Goal: Check status: Check status

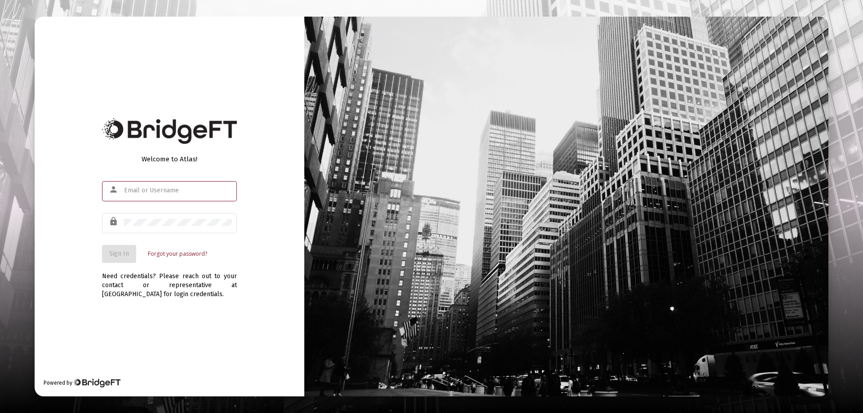
click at [135, 188] on input "text" at bounding box center [178, 190] width 108 height 7
type input "[PERSON_NAME][EMAIL_ADDRESS][DOMAIN_NAME]"
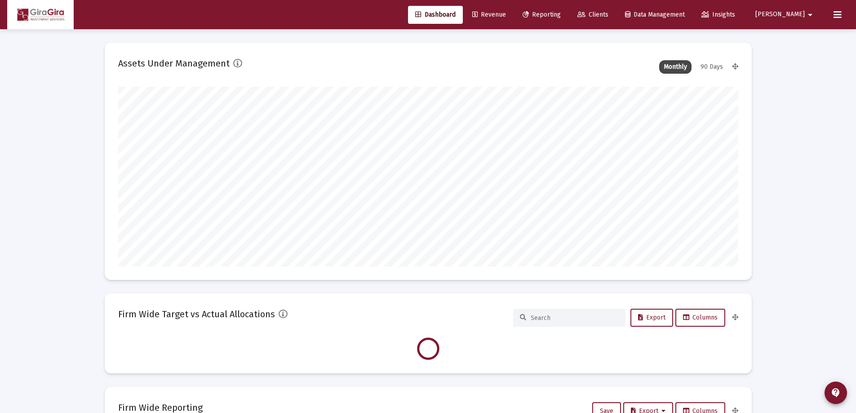
scroll to position [180, 334]
type input "[DATE]"
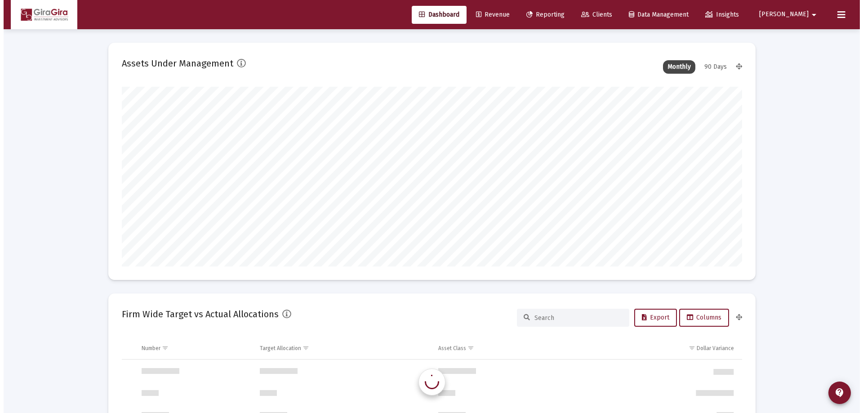
scroll to position [863, 0]
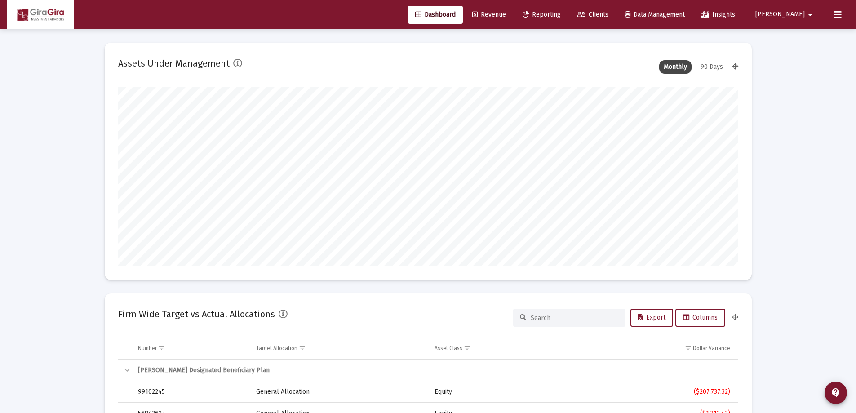
click at [561, 13] on span "Reporting" at bounding box center [542, 15] width 38 height 8
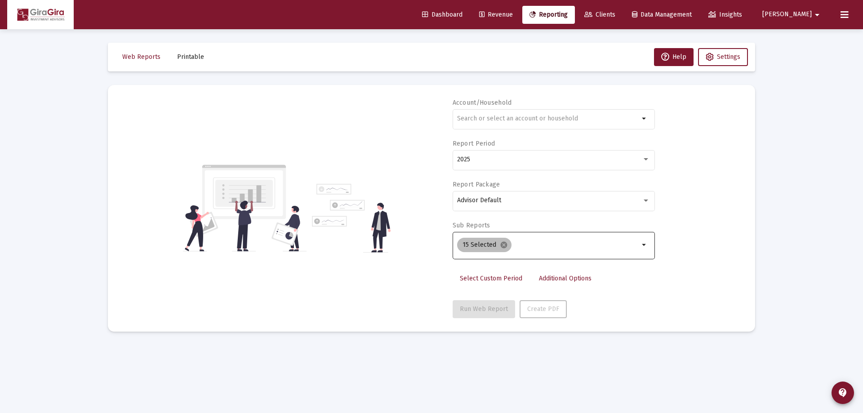
click at [501, 245] on mat-icon "cancel" at bounding box center [504, 245] width 8 height 8
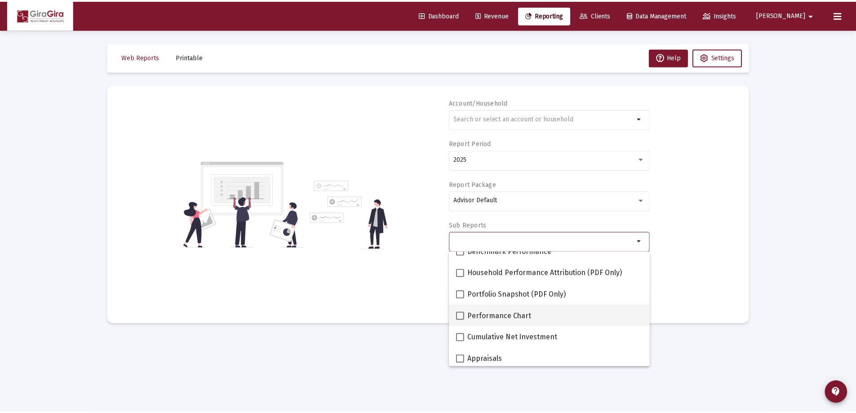
scroll to position [90, 0]
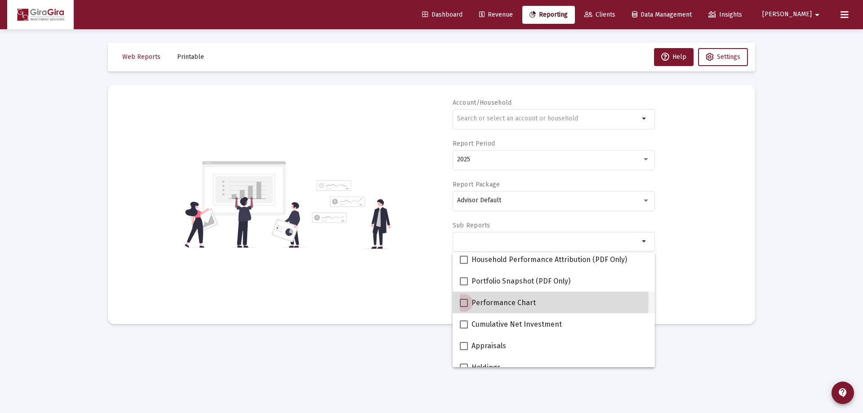
click at [463, 301] on span at bounding box center [464, 303] width 8 height 8
click at [463, 307] on input "Performance Chart" at bounding box center [463, 307] width 0 height 0
checkbox input "true"
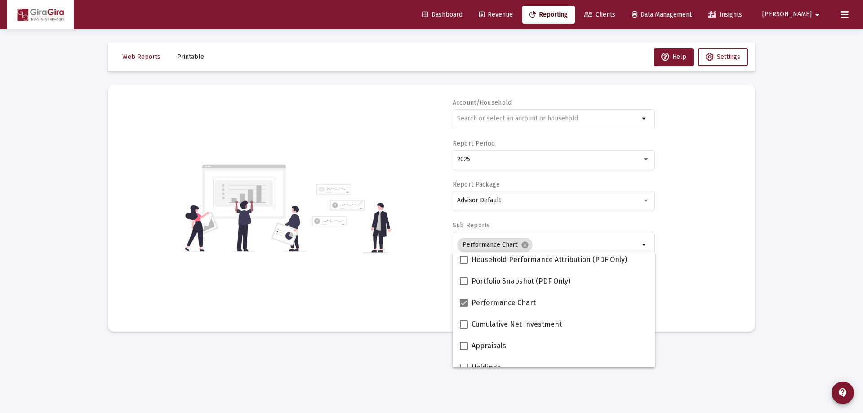
click at [700, 266] on div "Account/Household arrow_drop_down Report Period 2025 Report Package Advisor Def…" at bounding box center [431, 208] width 620 height 220
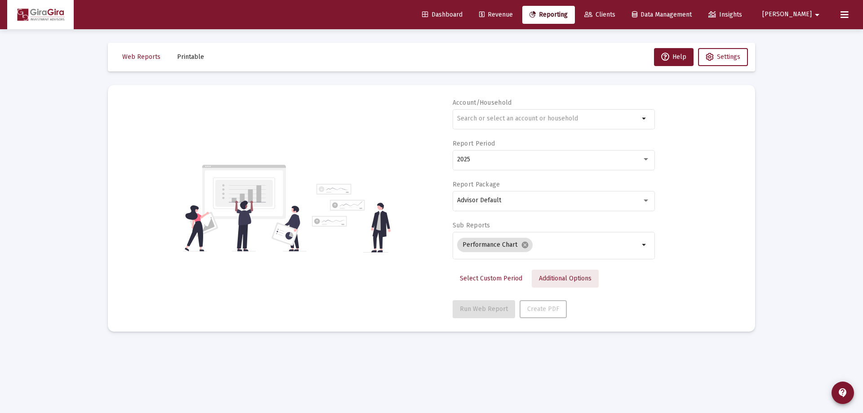
click at [554, 281] on span "Additional Options" at bounding box center [565, 279] width 53 height 8
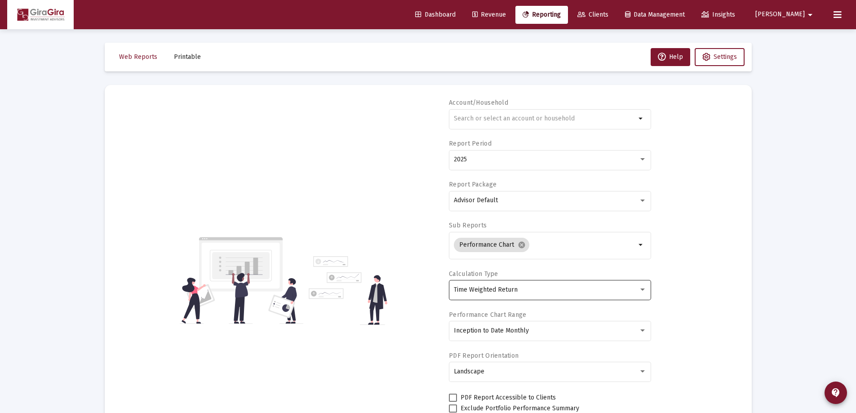
click at [516, 288] on span "Time Weighted Return" at bounding box center [486, 290] width 64 height 8
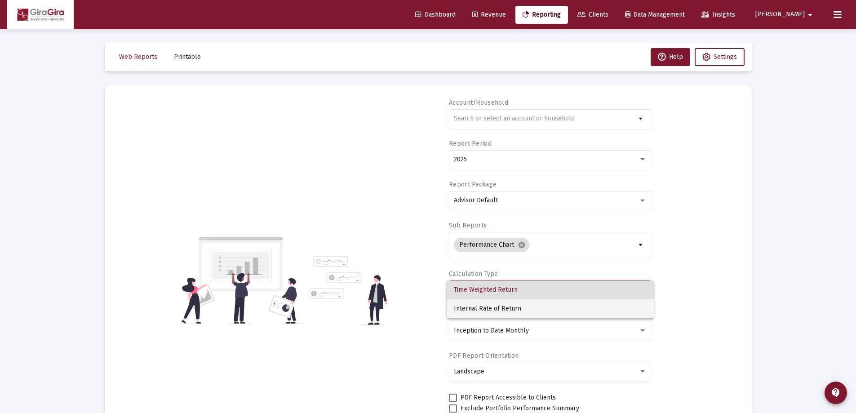
click at [495, 308] on span "Internal Rate of Return" at bounding box center [550, 308] width 193 height 19
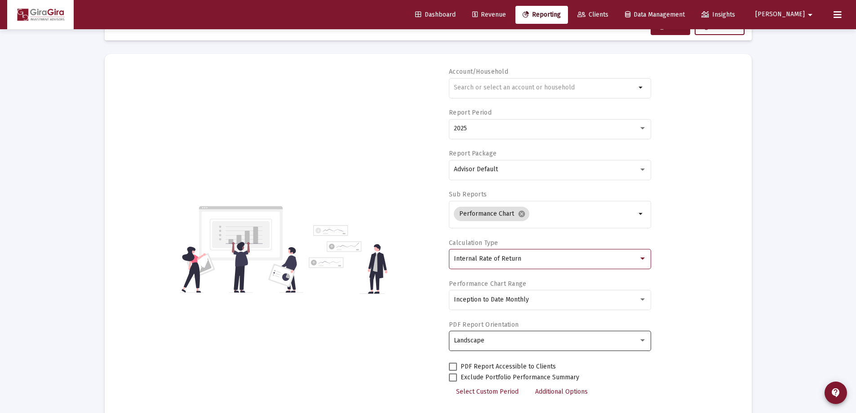
scroll to position [0, 0]
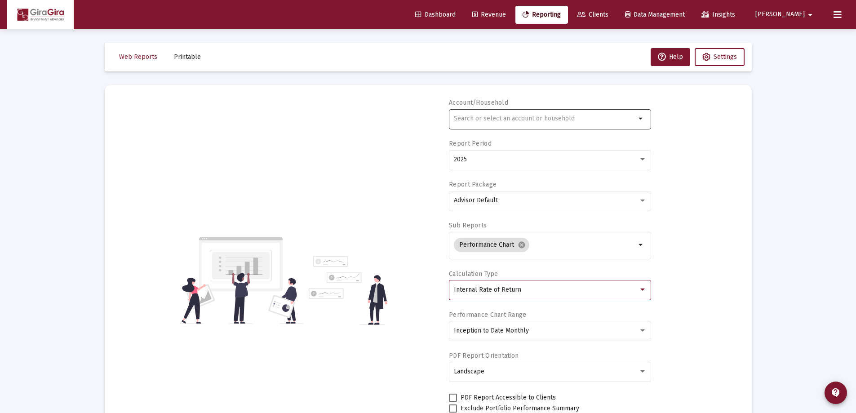
click at [463, 116] on input "text" at bounding box center [545, 118] width 182 height 7
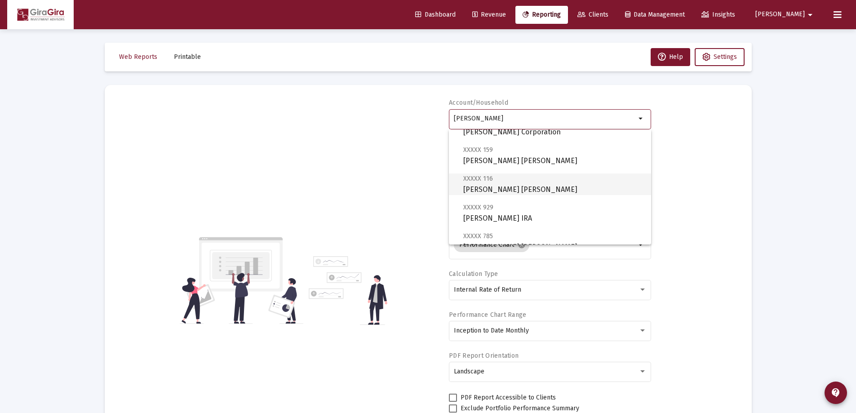
scroll to position [135, 0]
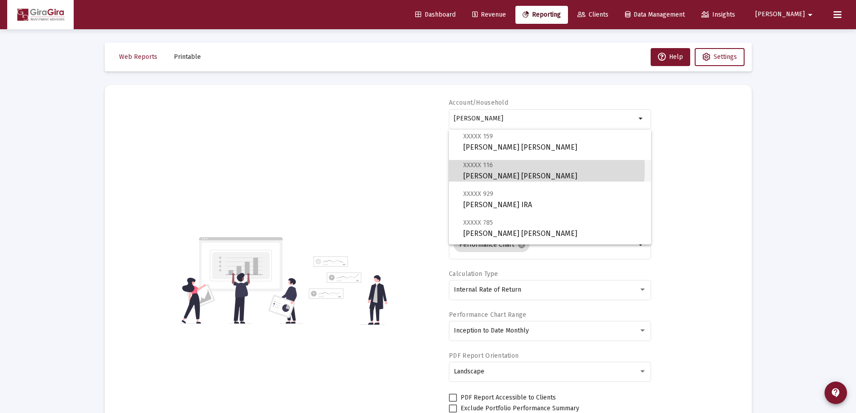
click at [507, 169] on span "XXXXX 116 [PERSON_NAME] [PERSON_NAME]" at bounding box center [553, 171] width 181 height 22
type input "[PERSON_NAME] [PERSON_NAME]"
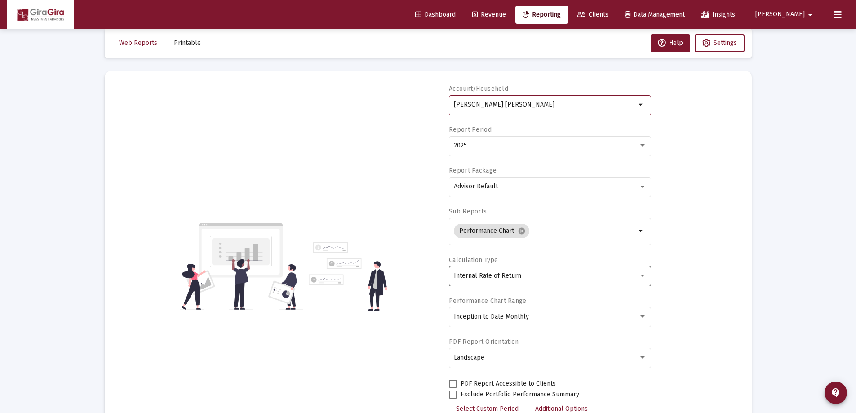
scroll to position [76, 0]
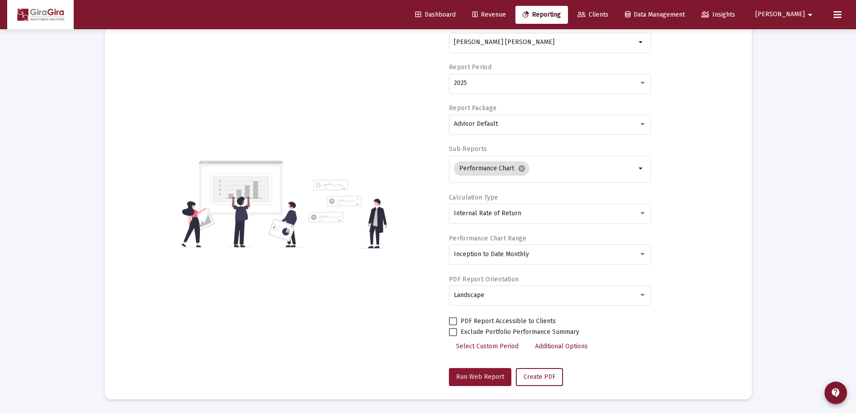
click at [486, 375] on span "Run Web Report" at bounding box center [480, 377] width 48 height 8
select select "View all"
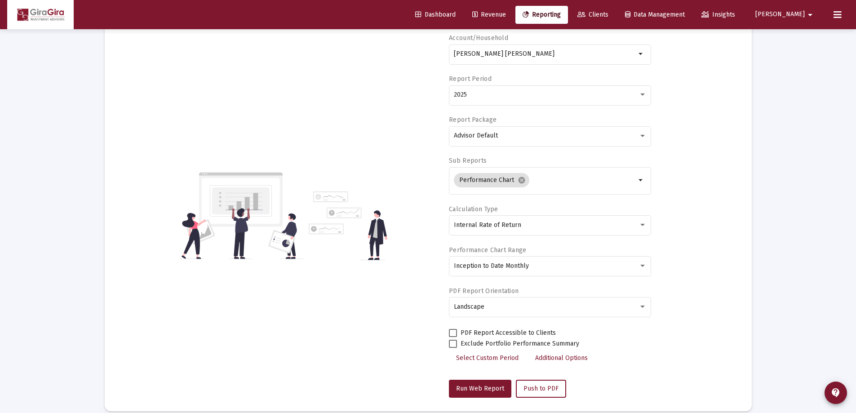
scroll to position [0, 0]
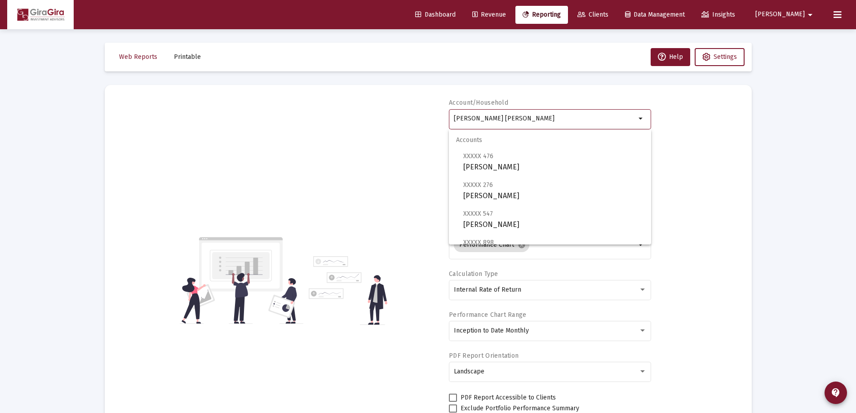
click at [505, 120] on input "[PERSON_NAME] [PERSON_NAME]" at bounding box center [545, 118] width 182 height 7
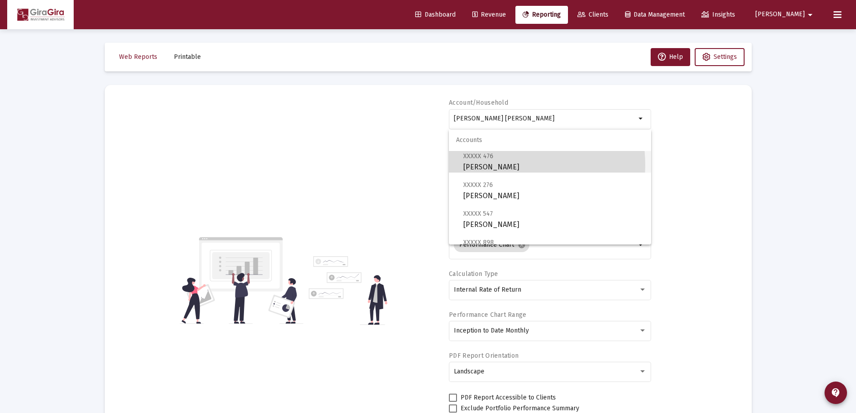
drag, startPoint x: 502, startPoint y: 165, endPoint x: 525, endPoint y: 199, distance: 40.9
click at [502, 165] on span "XXXXX 476 [PERSON_NAME]" at bounding box center [553, 162] width 181 height 22
type input "[PERSON_NAME]"
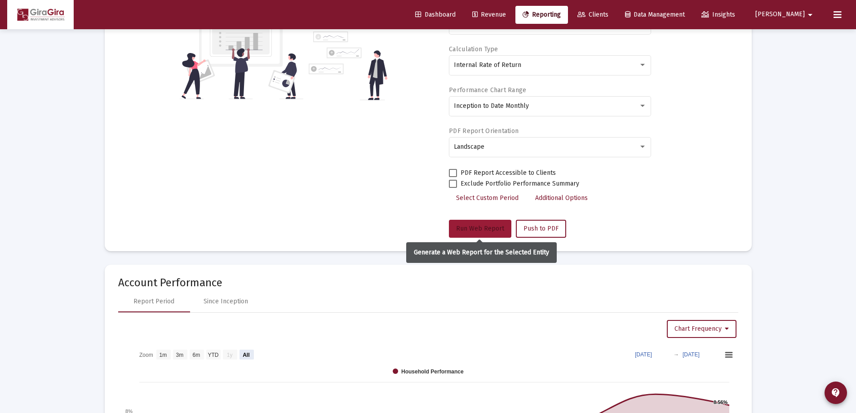
click at [472, 227] on span "Run Web Report" at bounding box center [480, 229] width 48 height 8
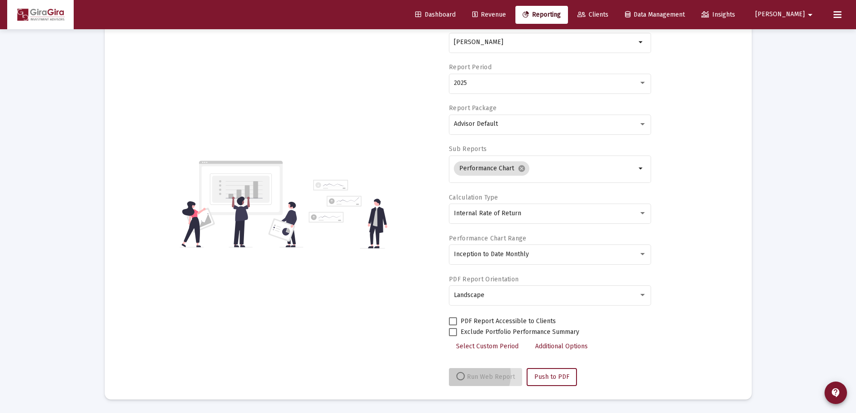
scroll to position [76, 0]
select select "View all"
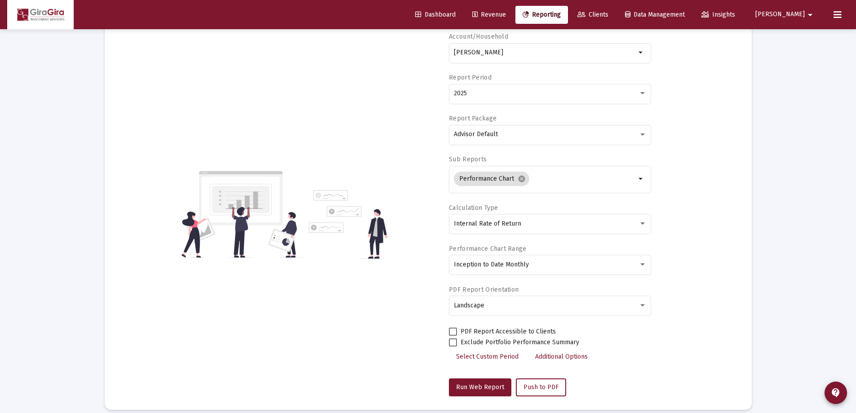
scroll to position [0, 0]
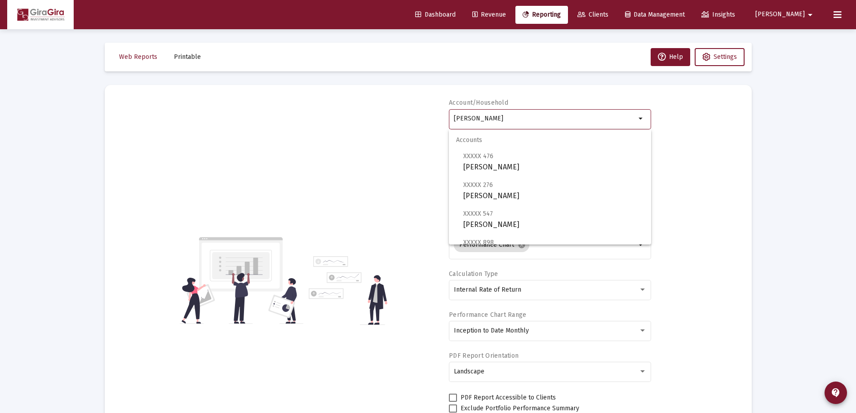
click at [495, 121] on input "[PERSON_NAME]" at bounding box center [545, 118] width 182 height 7
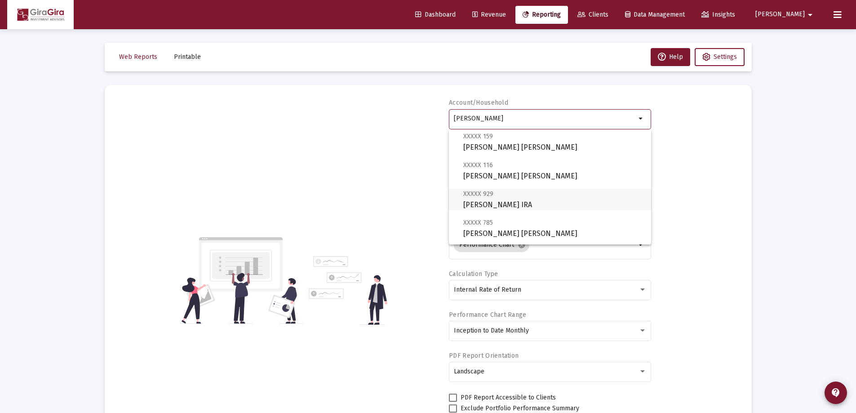
scroll to position [180, 0]
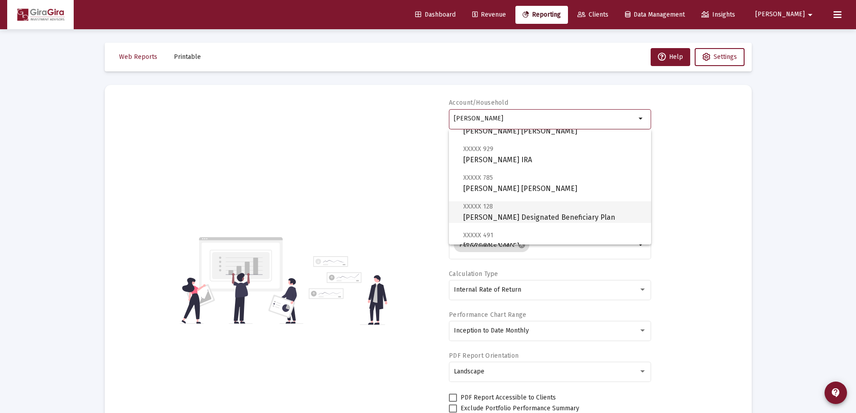
click at [521, 210] on span "XXXXX 128 [PERSON_NAME] Designated Beneficiary Plan" at bounding box center [553, 212] width 181 height 22
type input "[PERSON_NAME] Designated Beneficiary Plan"
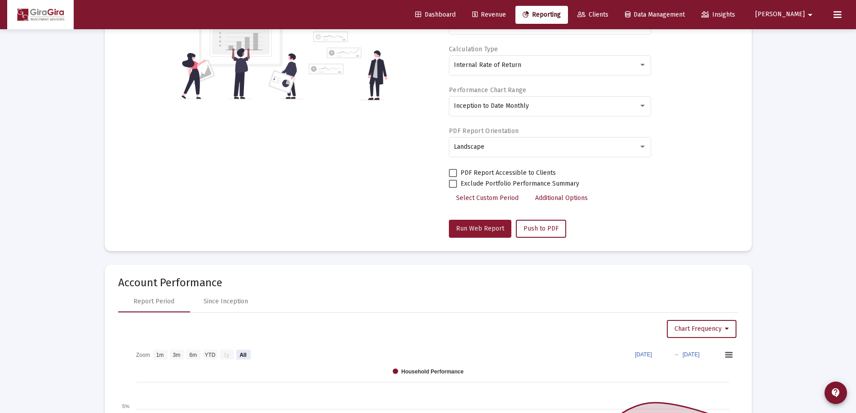
click at [471, 227] on span "Run Web Report" at bounding box center [480, 229] width 48 height 8
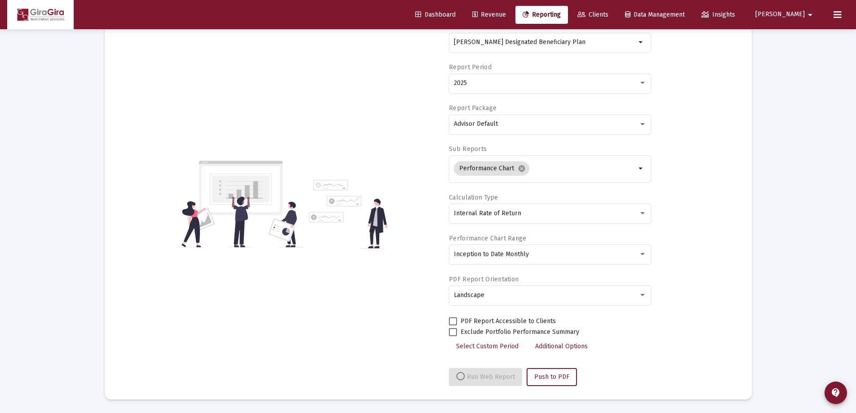
select select "View all"
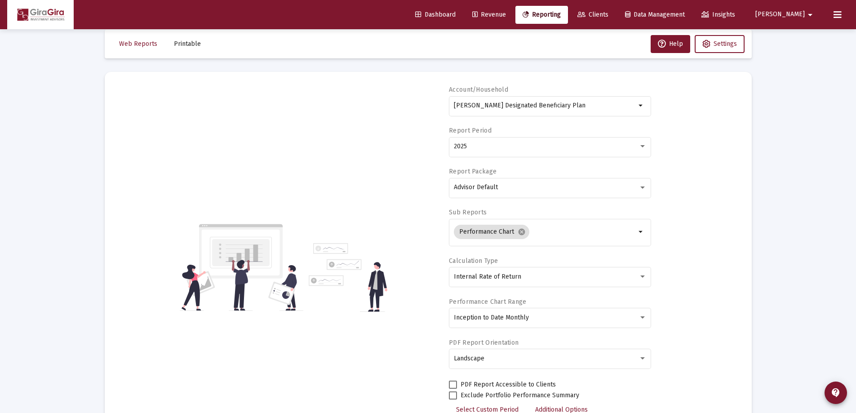
scroll to position [0, 0]
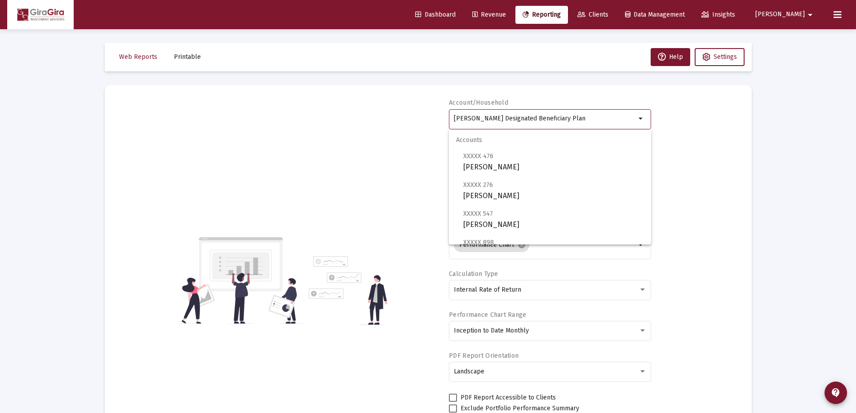
drag, startPoint x: 454, startPoint y: 119, endPoint x: 742, endPoint y: 96, distance: 289.5
click at [742, 96] on mat-card "Account/Household [PERSON_NAME] Designated Beneficiary Plan arrow_drop_down Rep…" at bounding box center [428, 280] width 647 height 391
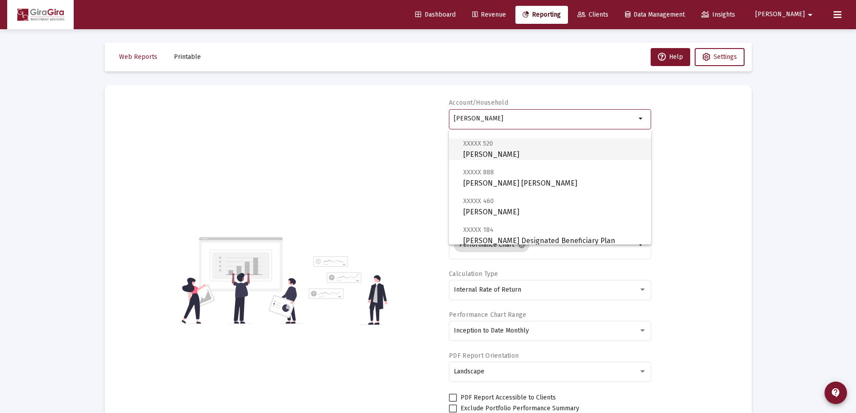
scroll to position [315, 0]
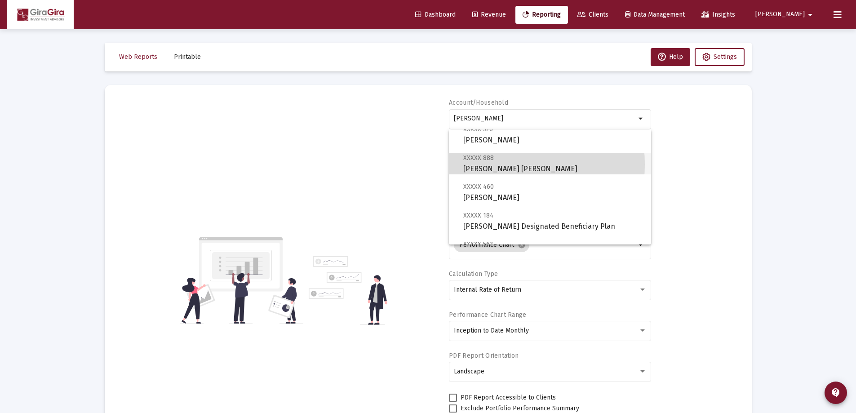
click at [478, 165] on span "XXXXX 888 [PERSON_NAME] [PERSON_NAME]" at bounding box center [553, 163] width 181 height 22
type input "[PERSON_NAME] [PERSON_NAME]"
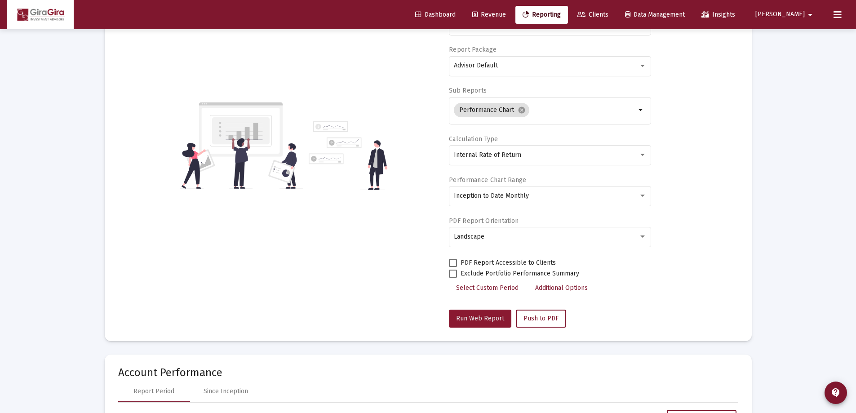
click at [492, 318] on span "Run Web Report" at bounding box center [480, 319] width 48 height 8
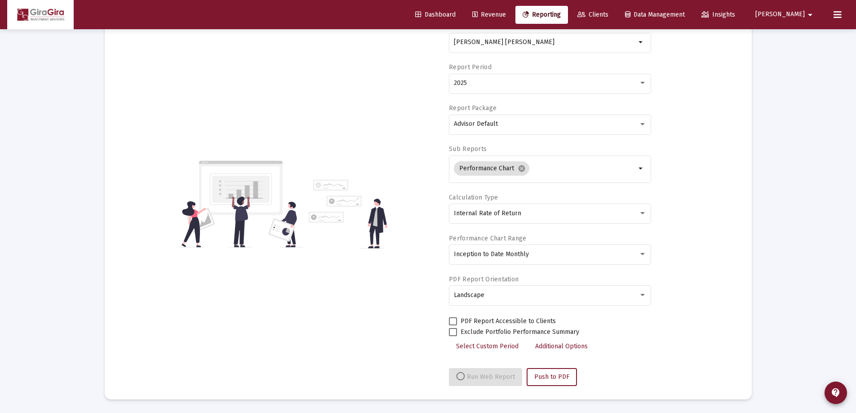
select select "View all"
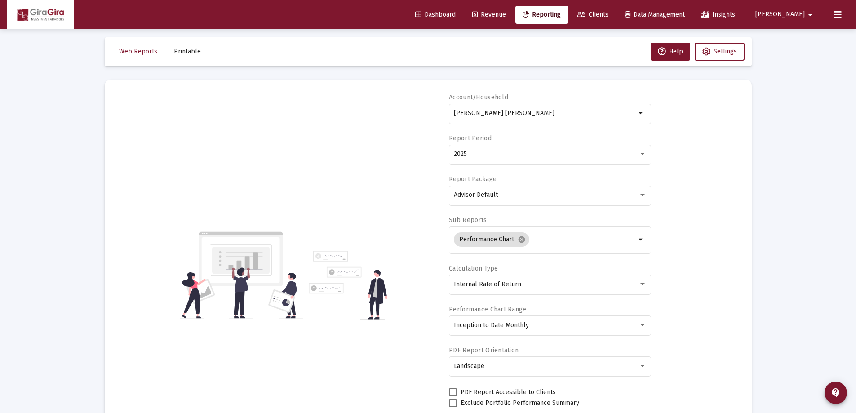
scroll to position [0, 0]
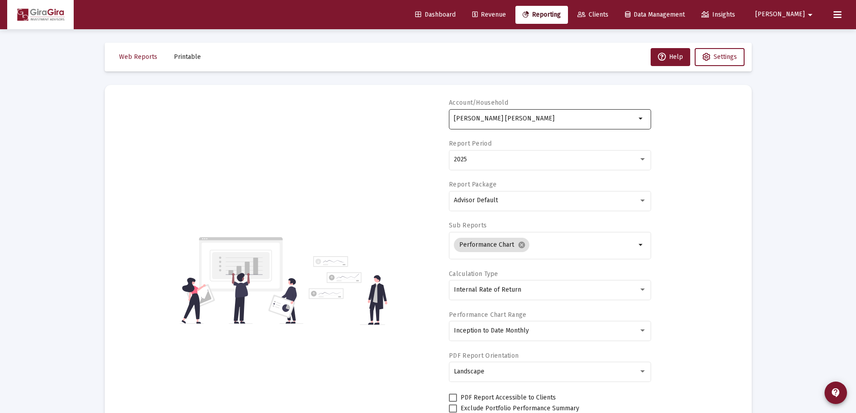
click at [474, 115] on div "[PERSON_NAME] [PERSON_NAME]" at bounding box center [545, 118] width 182 height 22
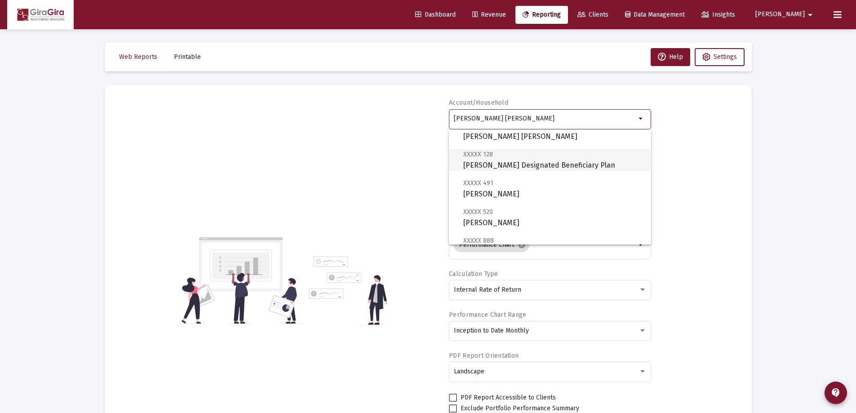
scroll to position [270, 0]
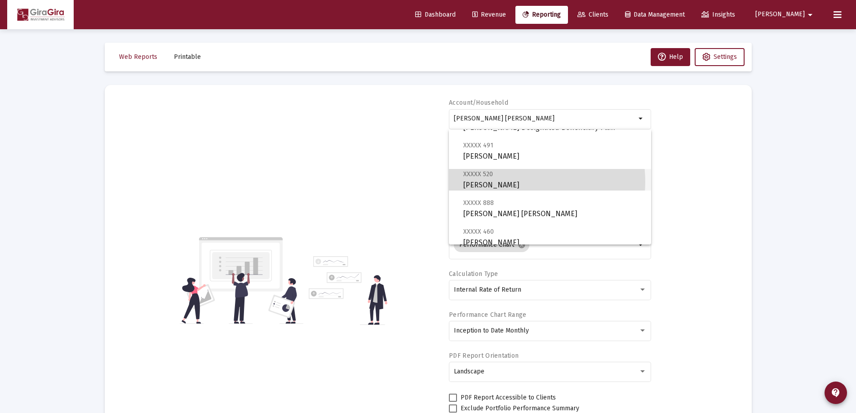
click at [516, 182] on span "XXXXX 520 [PERSON_NAME]" at bounding box center [553, 180] width 181 height 22
type input "[PERSON_NAME]"
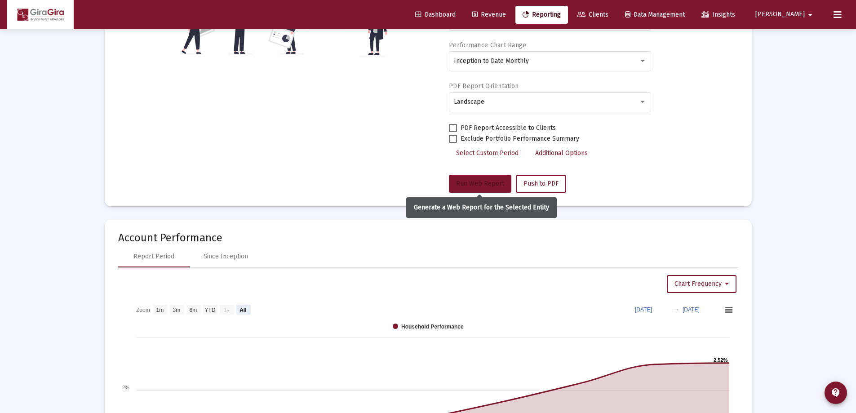
click at [488, 177] on button "Run Web Report" at bounding box center [480, 184] width 62 height 18
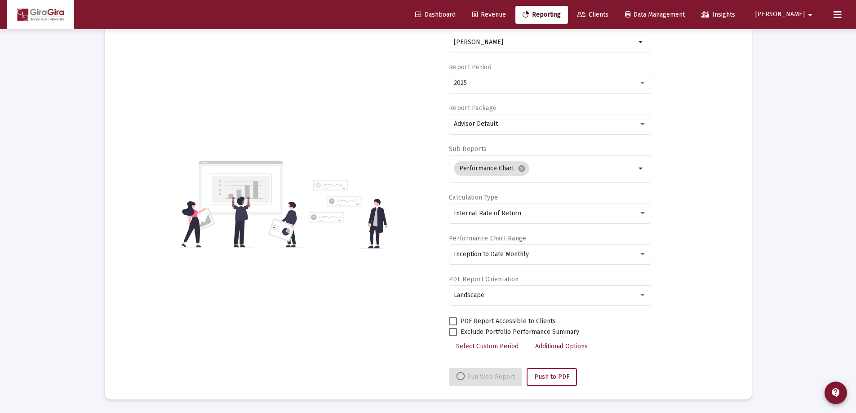
select select "View all"
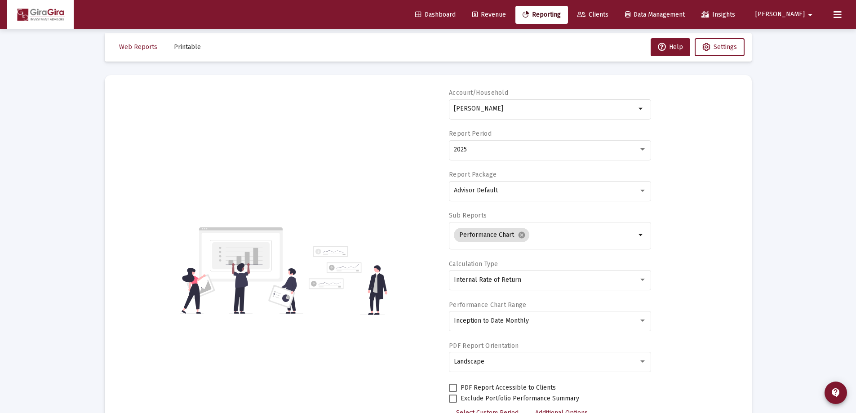
scroll to position [0, 0]
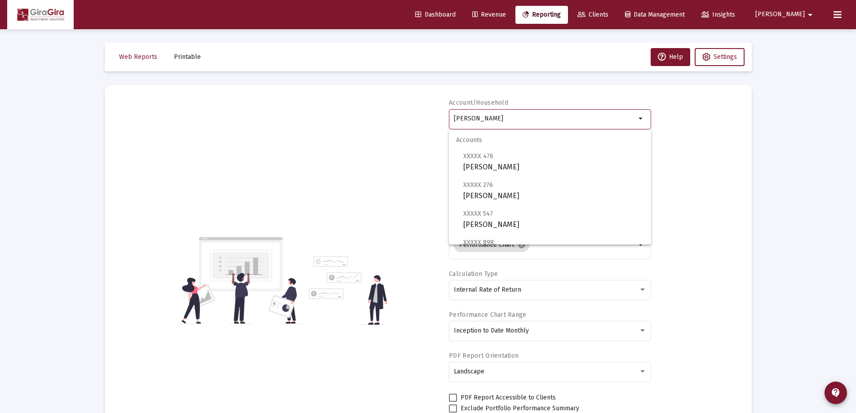
click at [489, 120] on input "[PERSON_NAME]" at bounding box center [545, 118] width 182 height 7
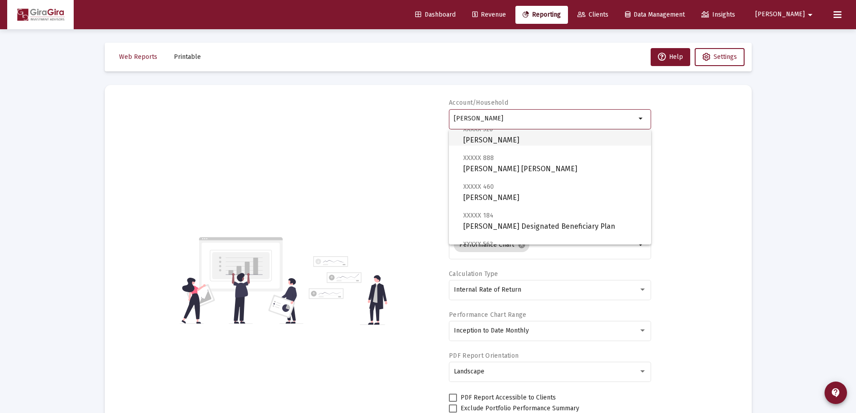
scroll to position [360, 0]
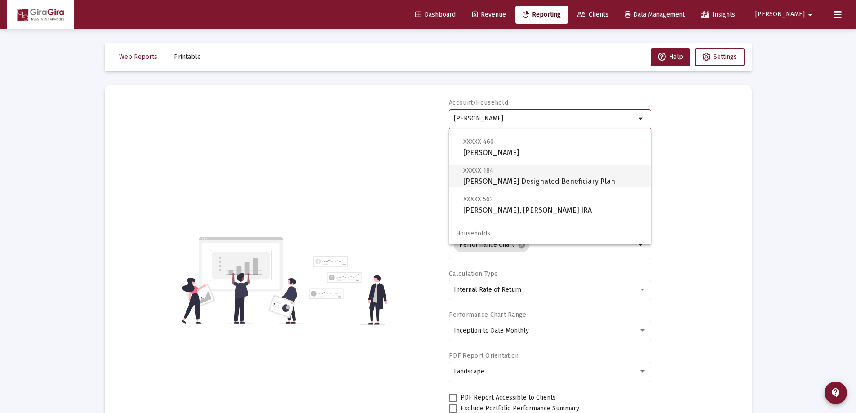
click at [544, 178] on span "XXXXX 184 [PERSON_NAME] Designated Beneficiary Plan" at bounding box center [553, 176] width 181 height 22
type input "[PERSON_NAME] Designated Beneficiary Plan"
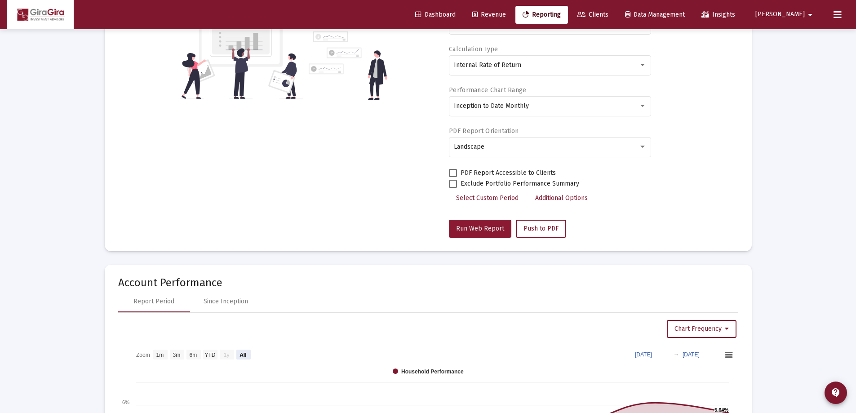
click at [498, 227] on span "Run Web Report" at bounding box center [480, 229] width 48 height 8
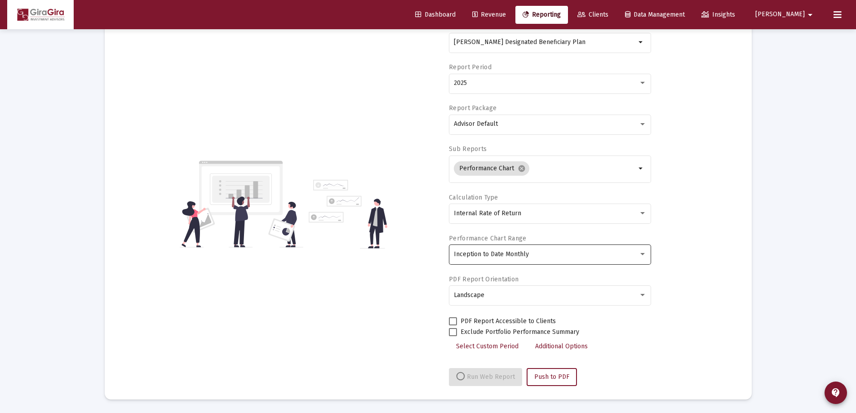
select select "View all"
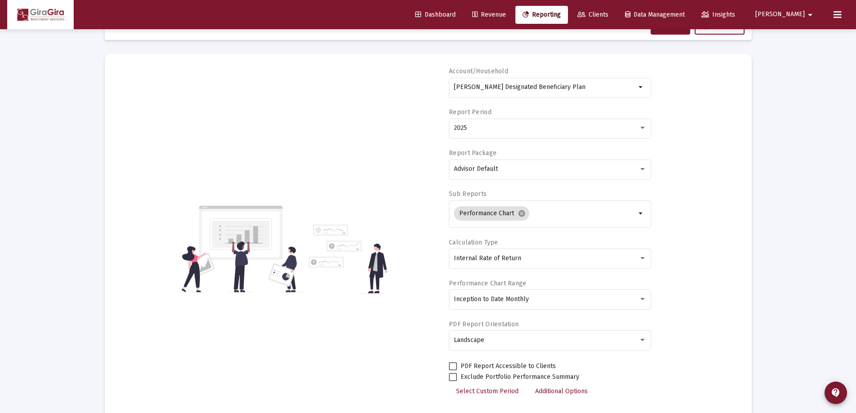
scroll to position [0, 0]
